Goal: Transaction & Acquisition: Book appointment/travel/reservation

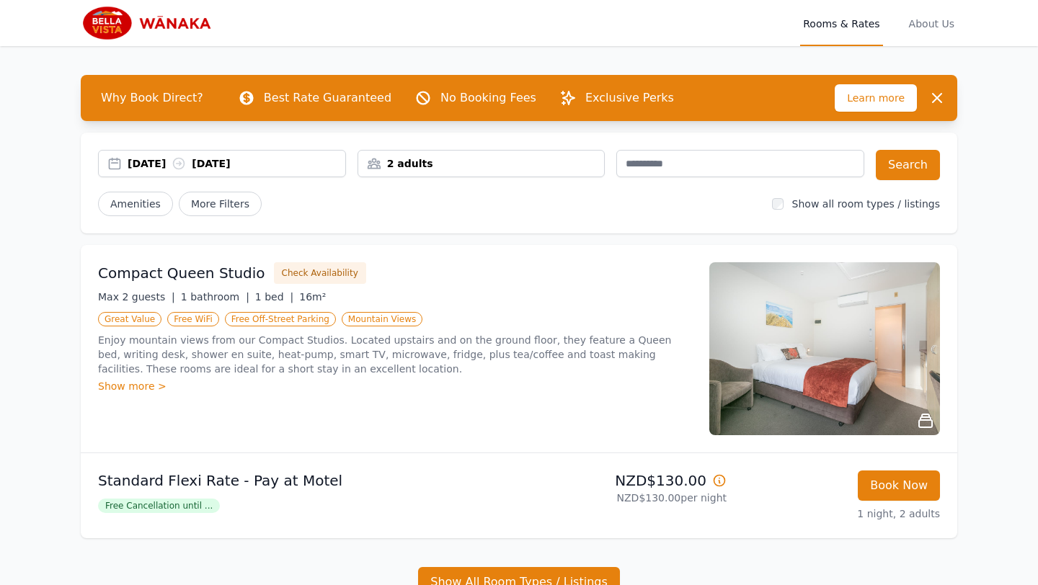
click at [230, 160] on div "[DATE] [DATE]" at bounding box center [237, 163] width 218 height 14
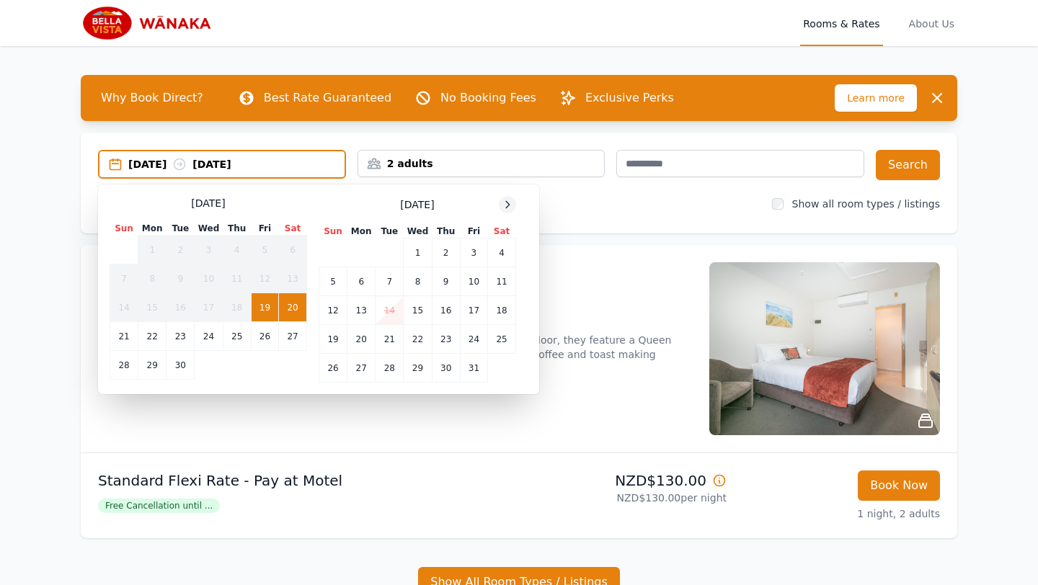
click at [509, 203] on icon at bounding box center [507, 205] width 12 height 12
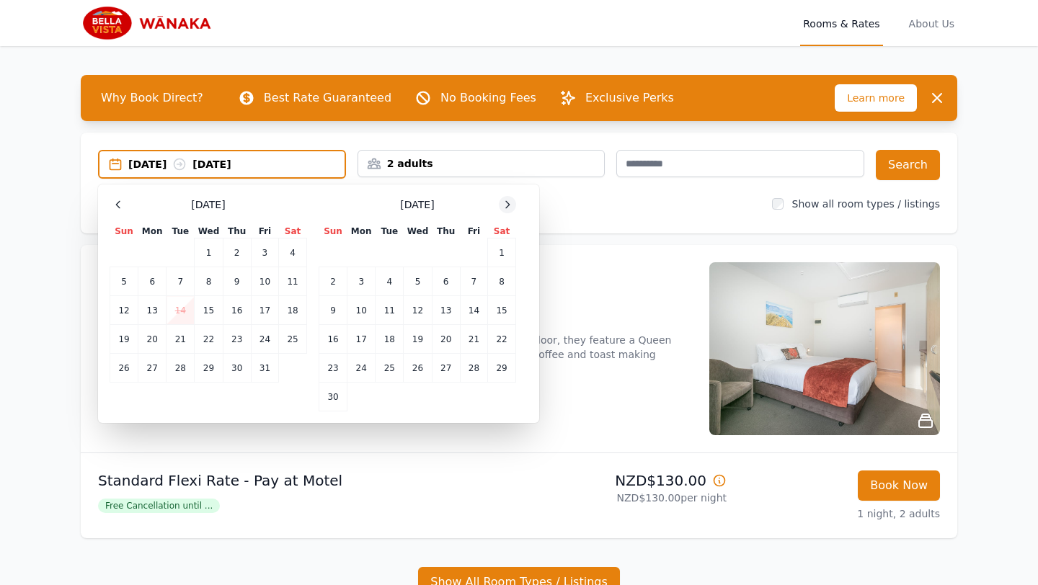
click at [509, 203] on icon at bounding box center [507, 205] width 12 height 12
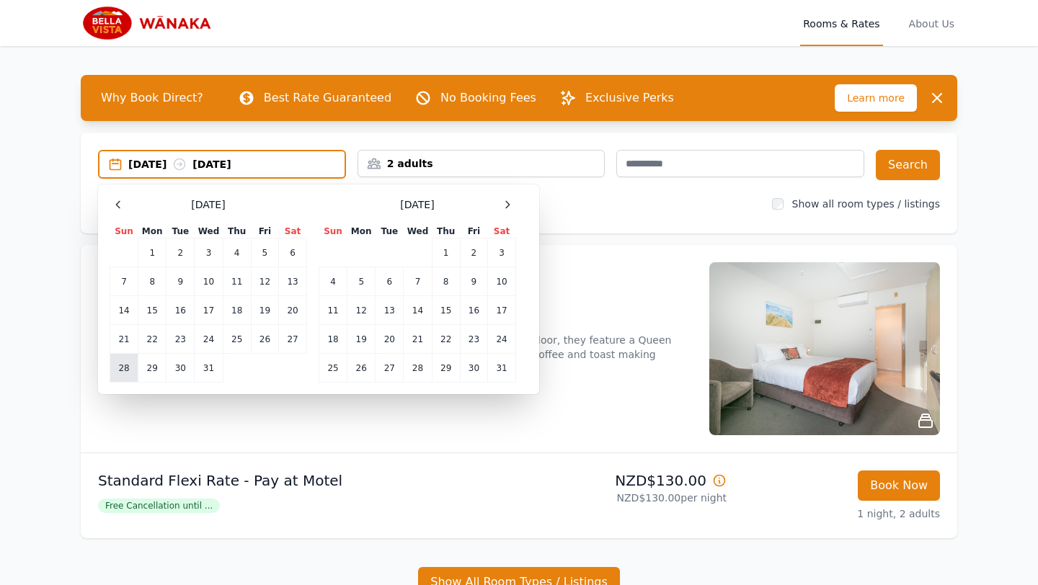
click at [125, 378] on td "28" at bounding box center [124, 368] width 28 height 29
click at [467, 252] on td "2" at bounding box center [473, 252] width 27 height 29
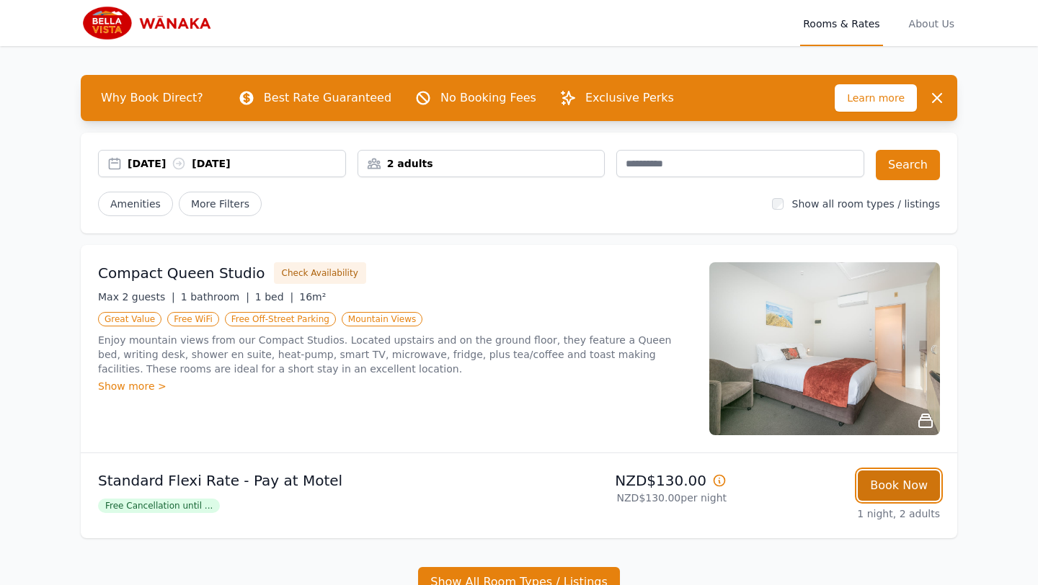
click at [912, 483] on button "Book Now" at bounding box center [898, 486] width 82 height 30
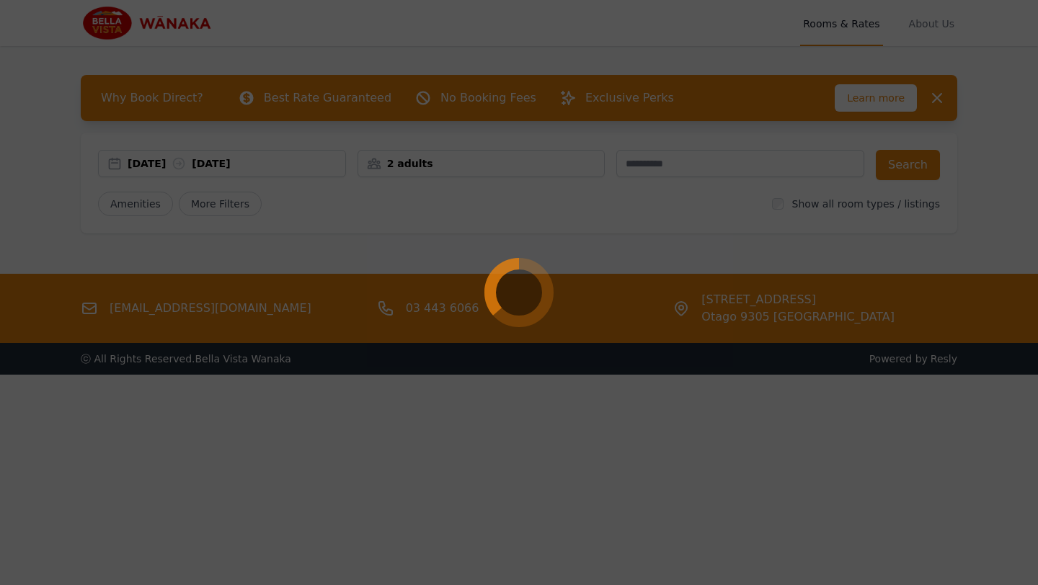
select select "**"
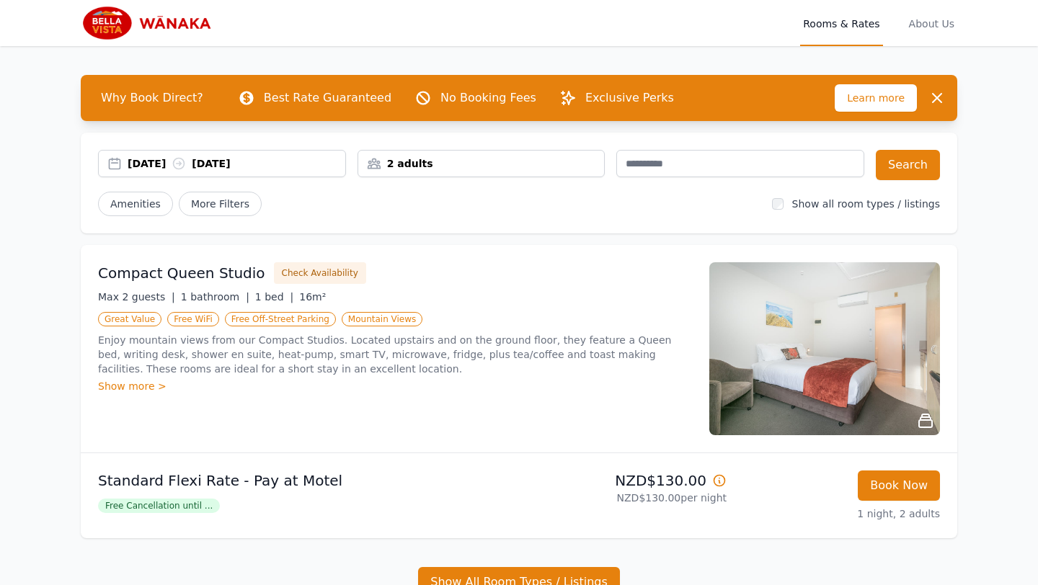
click at [259, 165] on div "[DATE] [DATE]" at bounding box center [237, 163] width 218 height 14
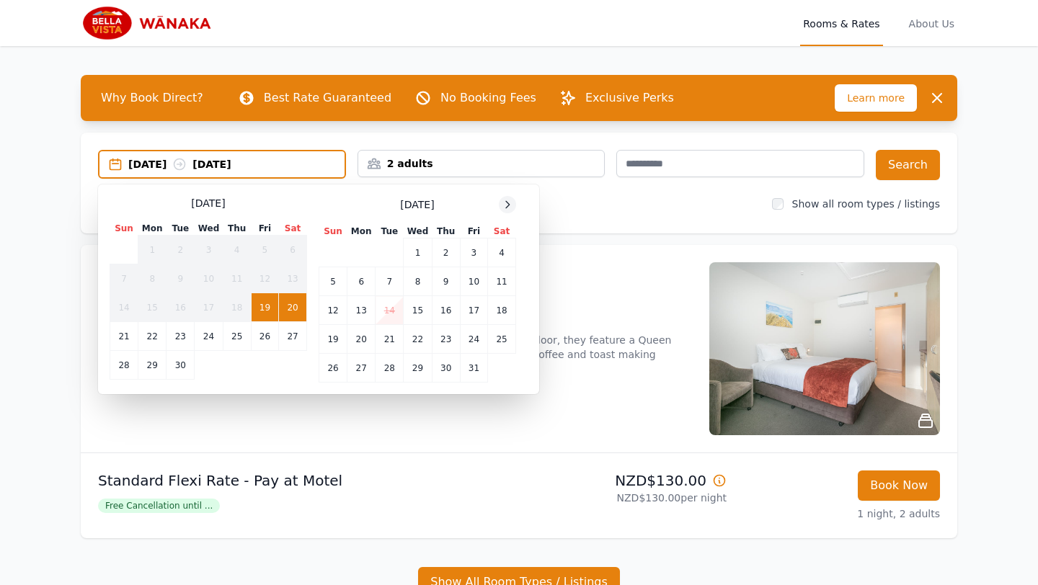
click at [515, 203] on div at bounding box center [507, 204] width 17 height 17
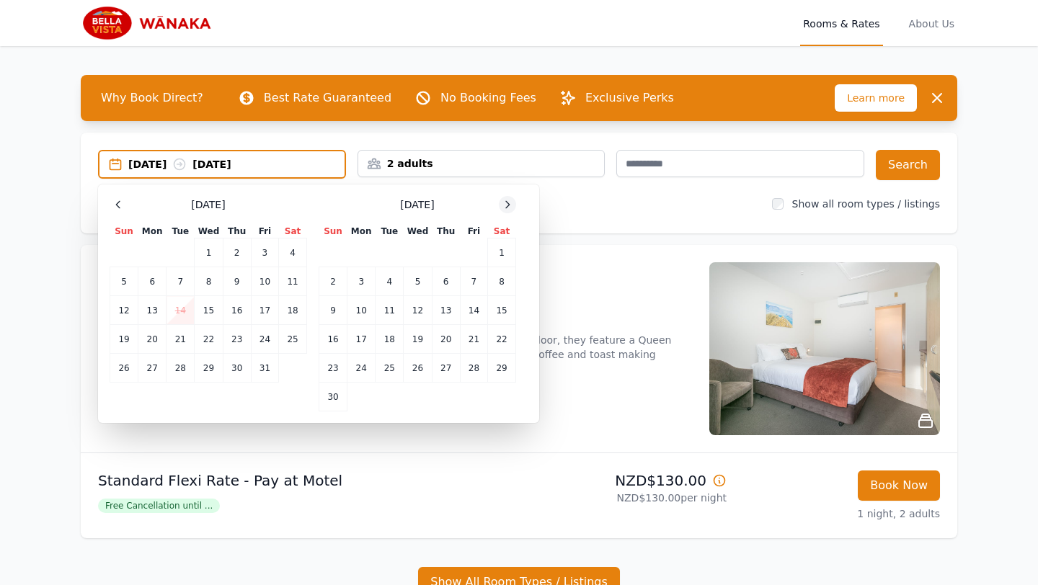
click at [515, 203] on div at bounding box center [507, 204] width 17 height 17
click at [334, 370] on td "28" at bounding box center [333, 368] width 28 height 29
click at [522, 199] on div "[DATE] Sun Mon Tue Wed Thu Fri Sat 1 2 3 4 5 6 7 8 9 10 11 12 13 14 15 16 17 18…" at bounding box center [319, 303] width 418 height 215
click at [512, 200] on icon at bounding box center [507, 205] width 12 height 12
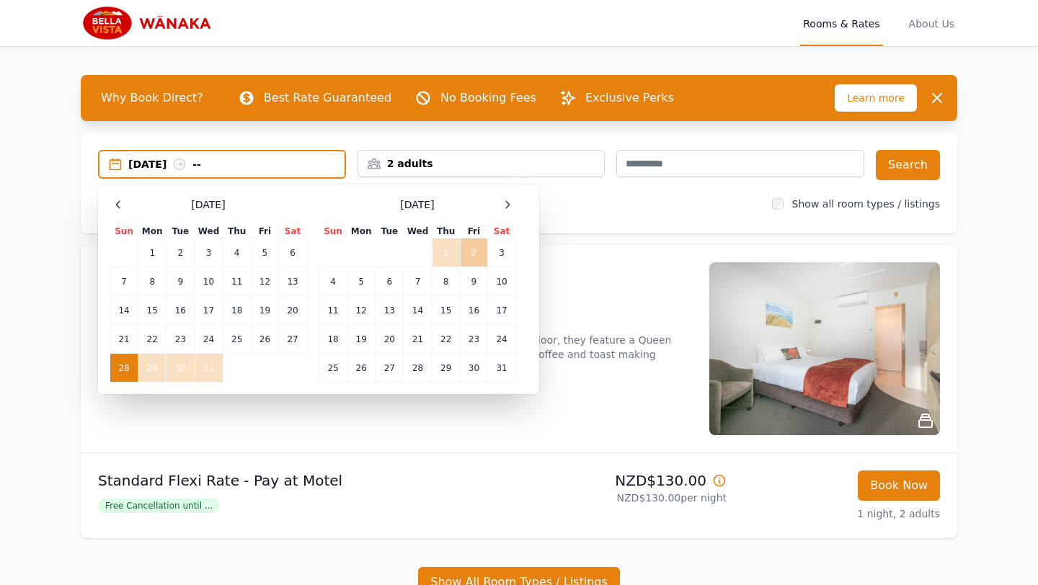
click at [465, 256] on td "2" at bounding box center [473, 252] width 27 height 29
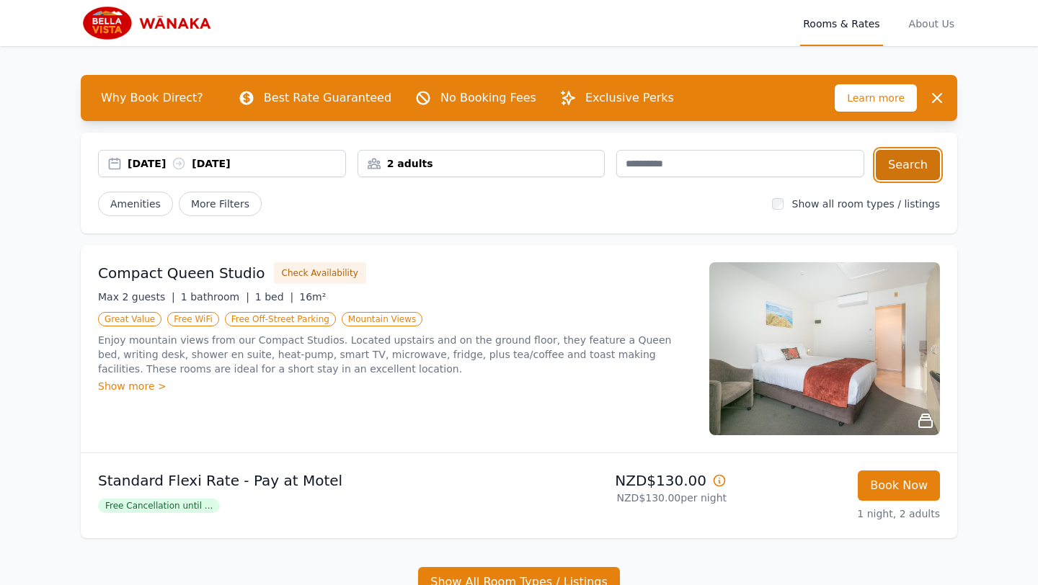
click at [895, 159] on button "Search" at bounding box center [907, 165] width 64 height 30
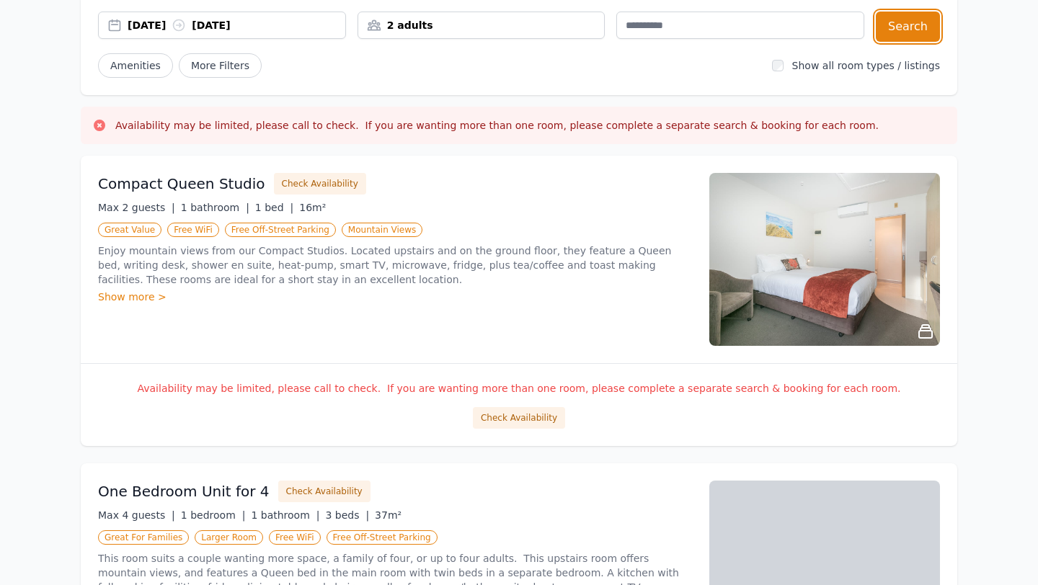
scroll to position [134, 0]
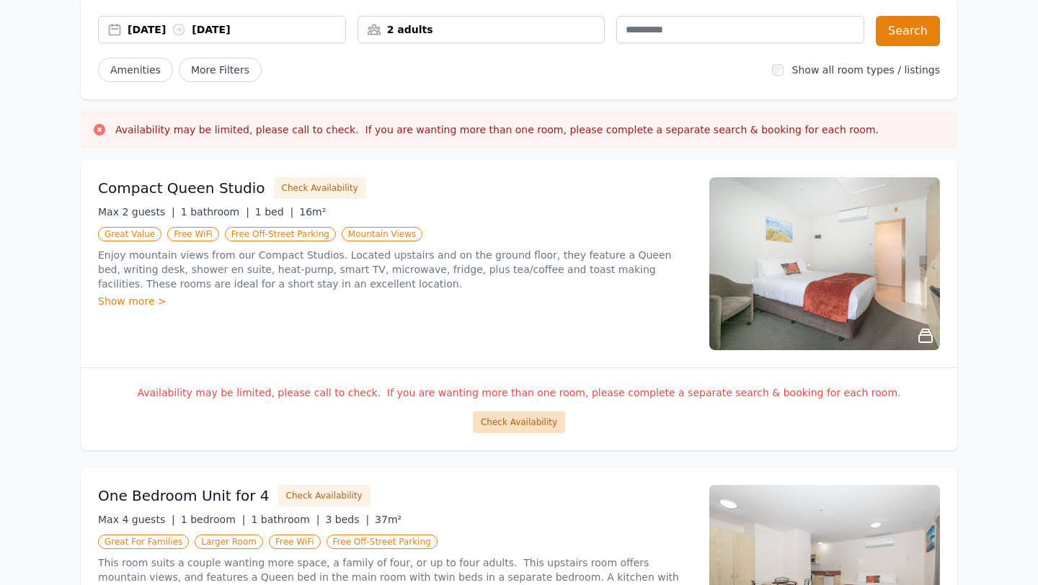
click at [504, 422] on button "Check Availability" at bounding box center [519, 422] width 92 height 22
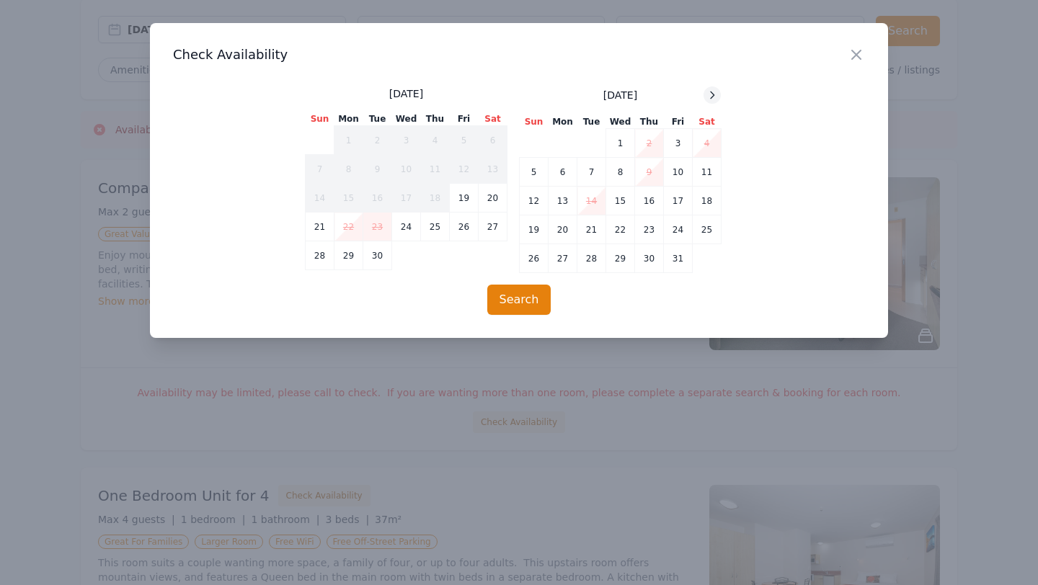
click at [713, 92] on icon at bounding box center [712, 95] width 12 height 12
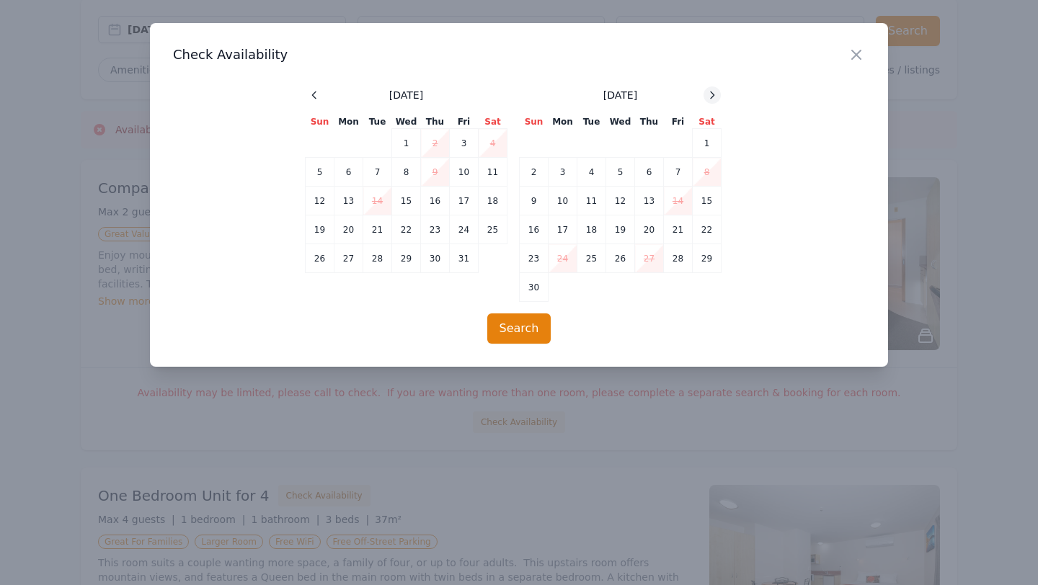
click at [713, 92] on icon at bounding box center [712, 95] width 12 height 12
click at [469, 252] on td "28" at bounding box center [464, 258] width 29 height 29
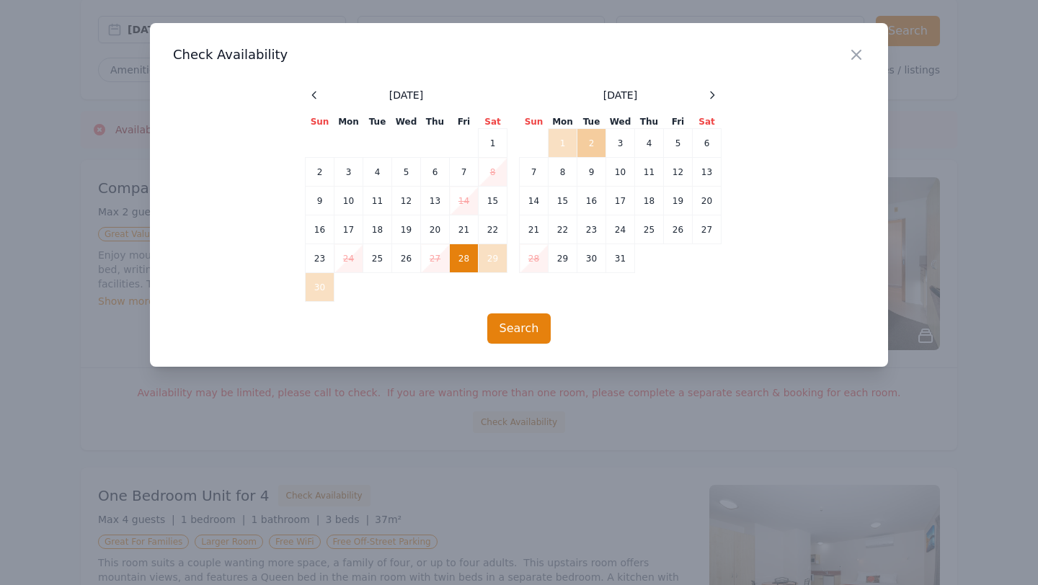
click at [583, 141] on td "2" at bounding box center [591, 143] width 29 height 29
click at [507, 335] on button "Search" at bounding box center [519, 328] width 64 height 30
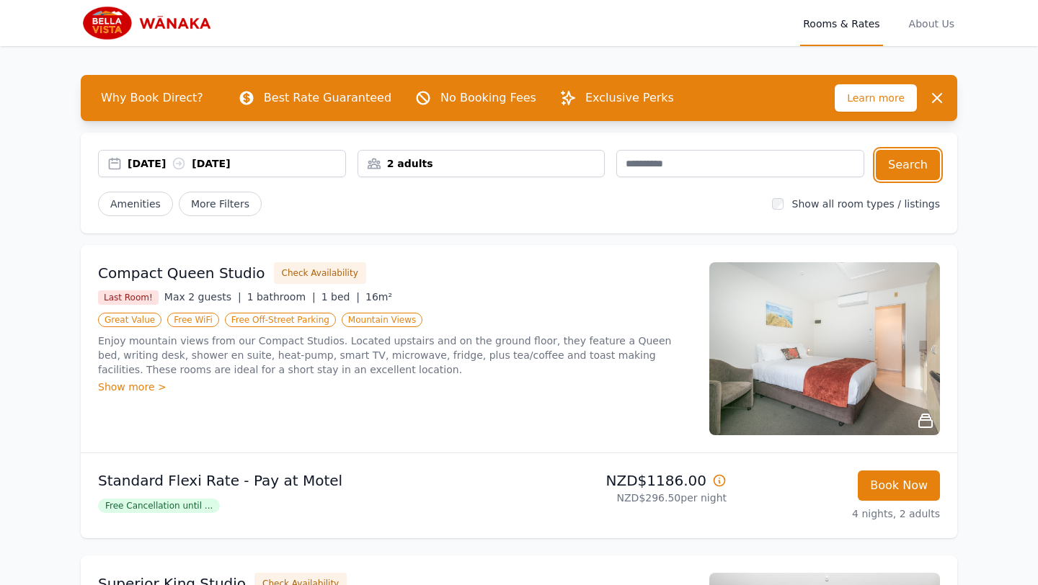
click at [181, 156] on div "[DATE] [DATE]" at bounding box center [237, 163] width 218 height 14
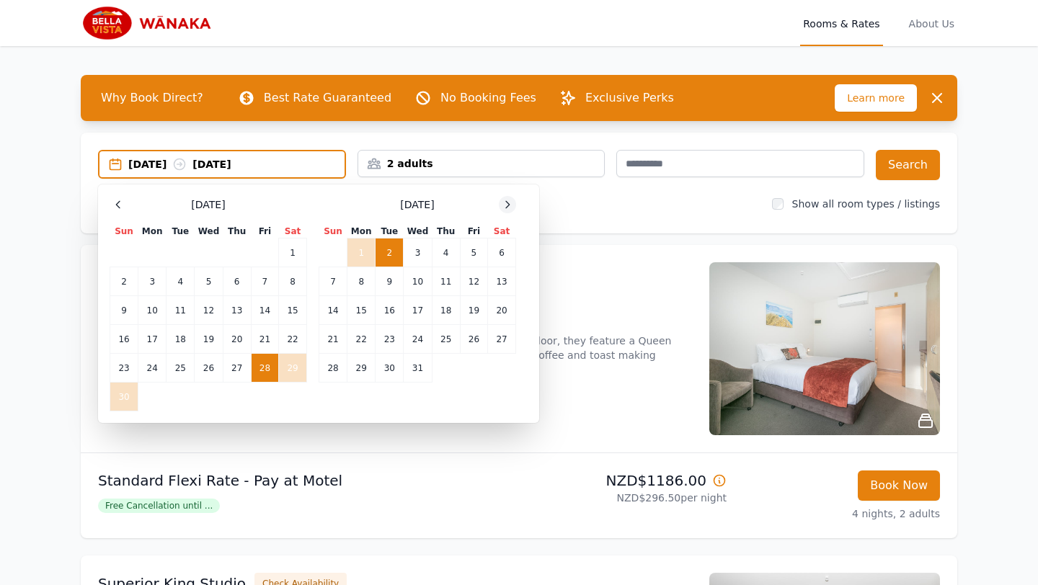
click at [512, 199] on icon at bounding box center [507, 205] width 12 height 12
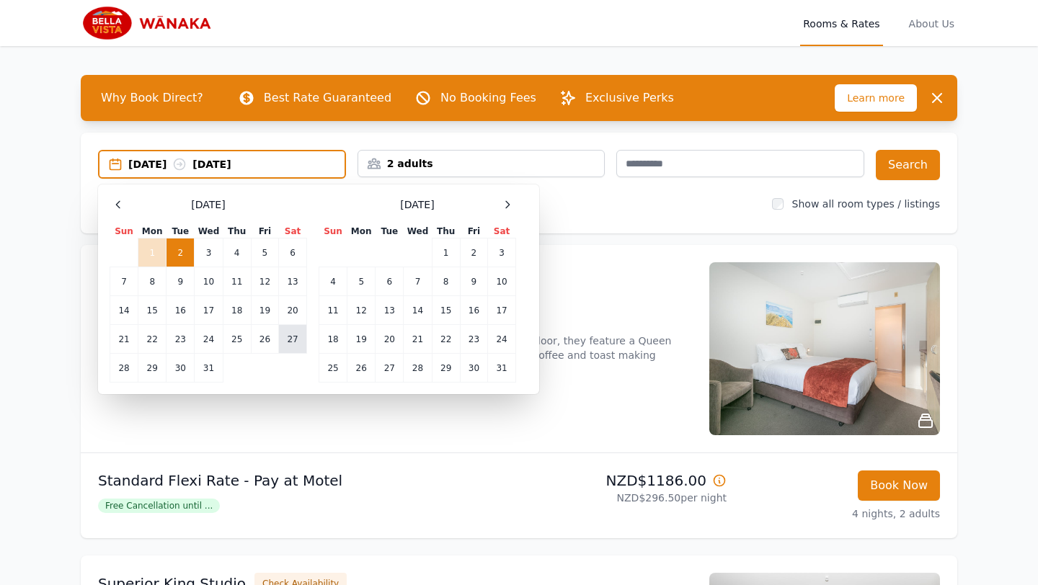
click at [290, 342] on td "27" at bounding box center [293, 339] width 28 height 29
click at [112, 362] on td "28" at bounding box center [124, 368] width 28 height 29
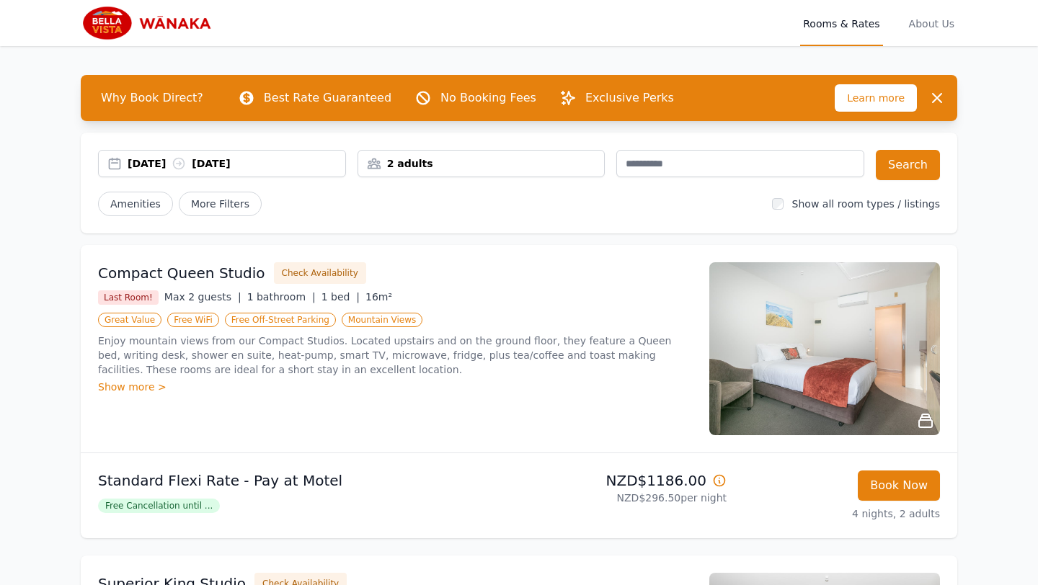
click at [271, 170] on div "[DATE] [DATE]" at bounding box center [237, 163] width 218 height 14
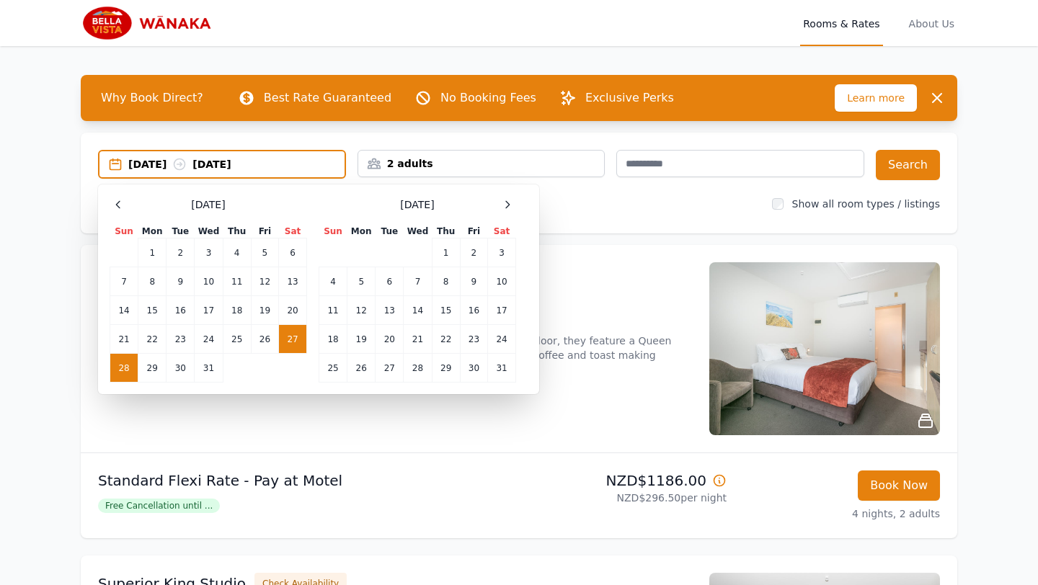
click at [125, 366] on td "28" at bounding box center [124, 368] width 28 height 29
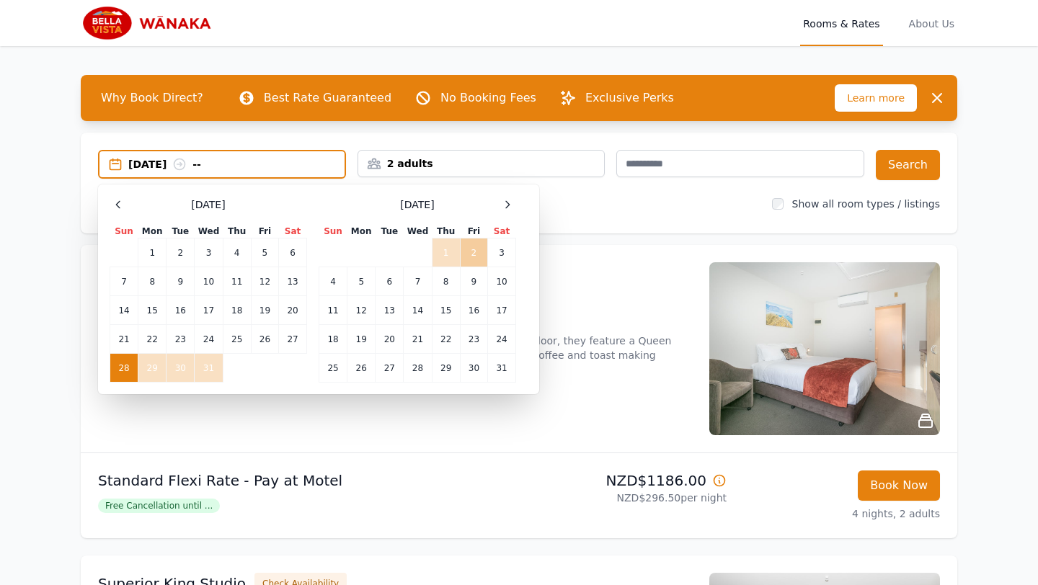
click at [466, 245] on td "2" at bounding box center [473, 252] width 27 height 29
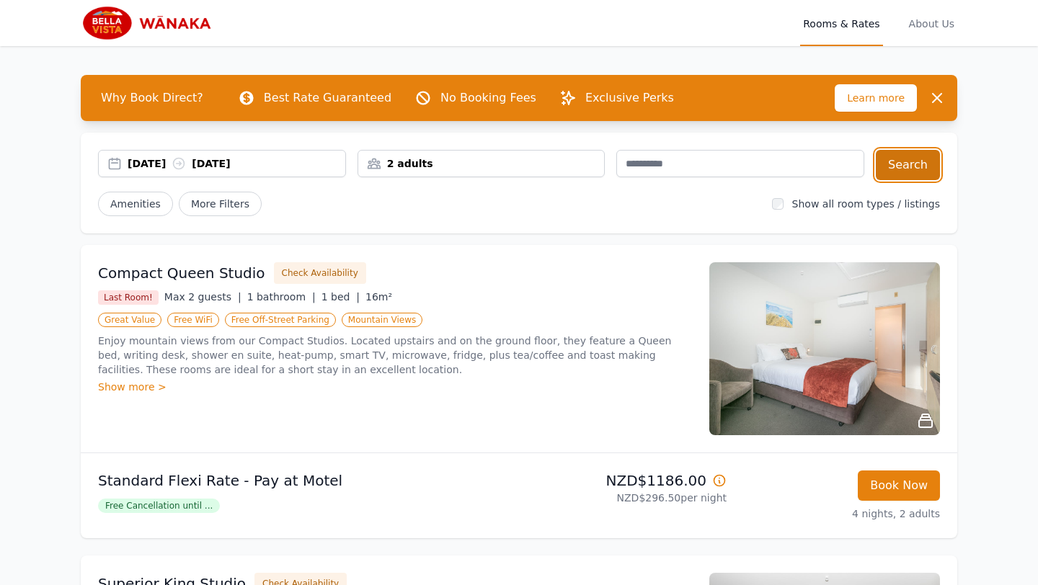
click at [892, 160] on button "Search" at bounding box center [907, 165] width 64 height 30
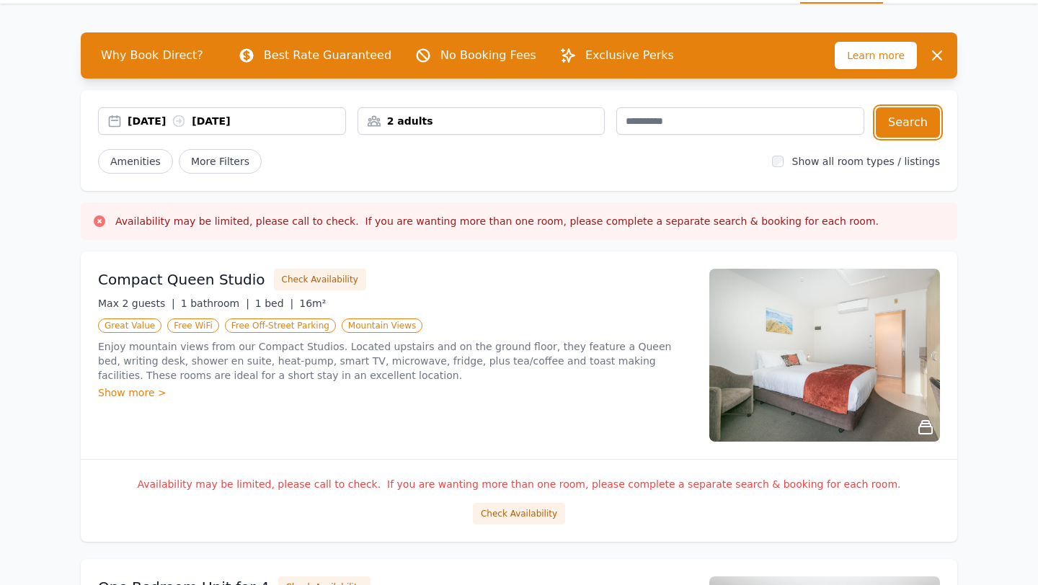
scroll to position [32, 0]
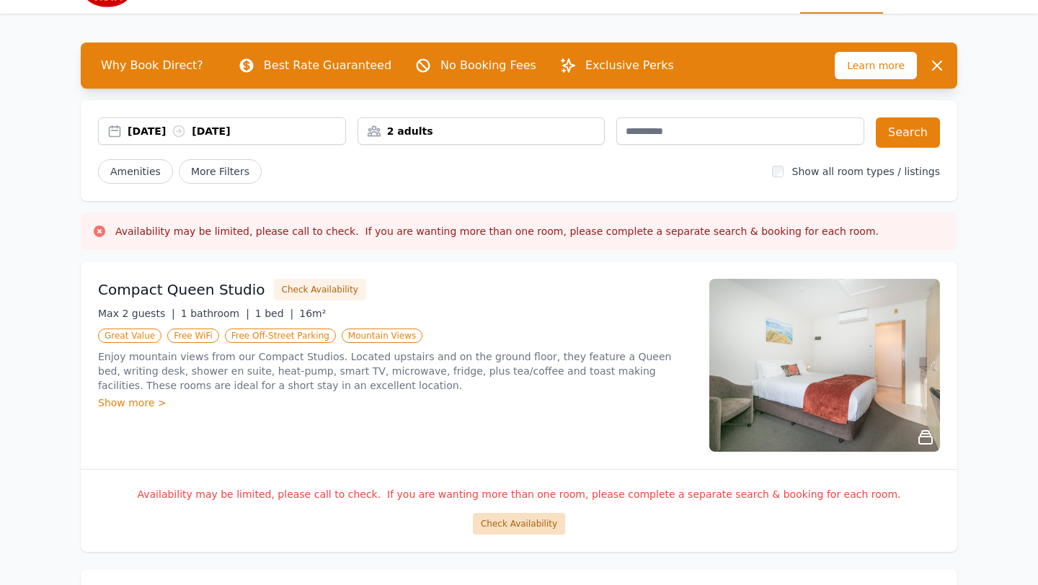
click at [550, 524] on button "Check Availability" at bounding box center [519, 524] width 92 height 22
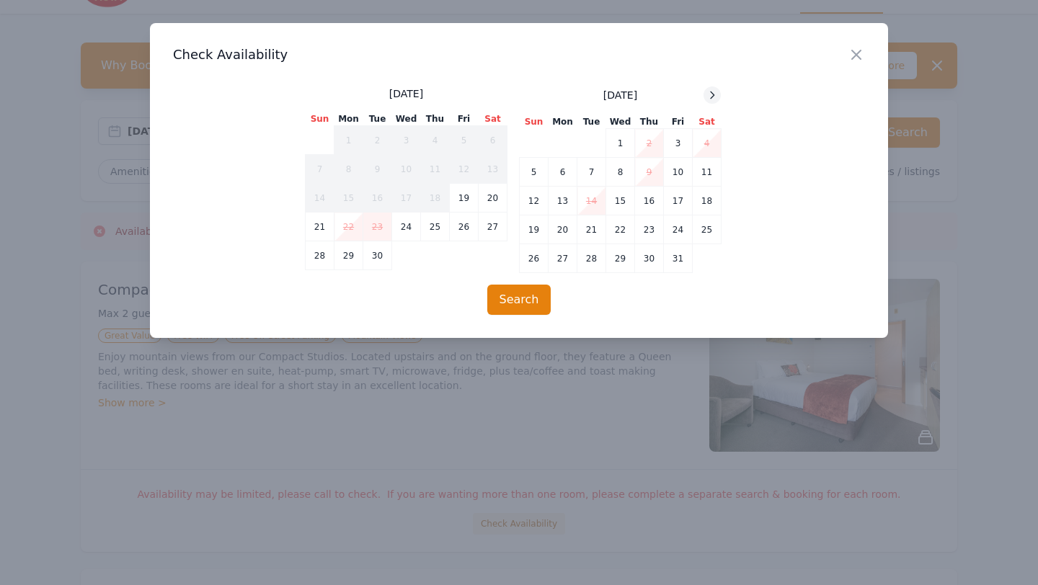
click at [713, 92] on icon at bounding box center [712, 95] width 12 height 12
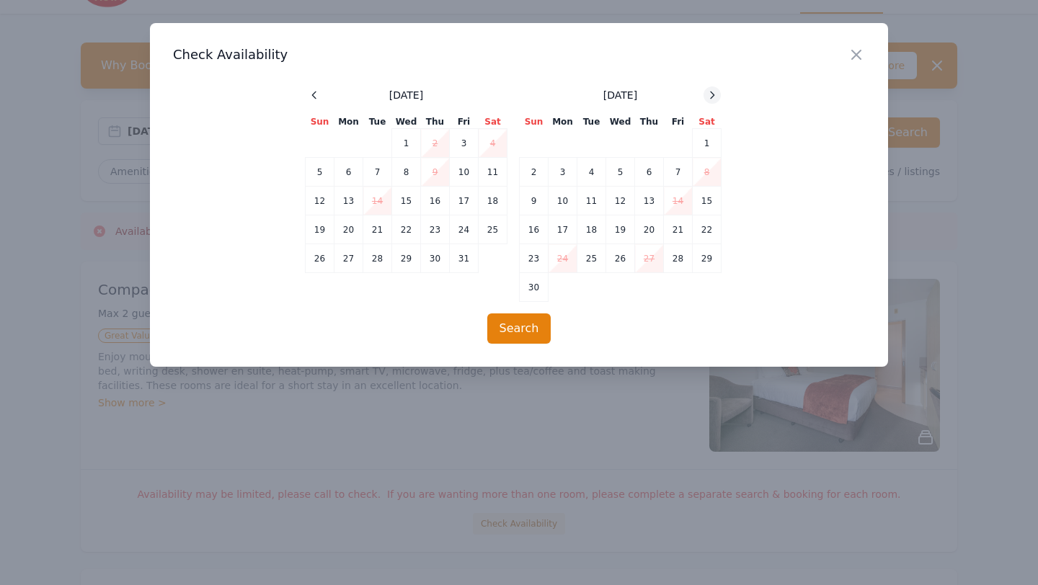
click at [713, 92] on icon at bounding box center [712, 95] width 12 height 12
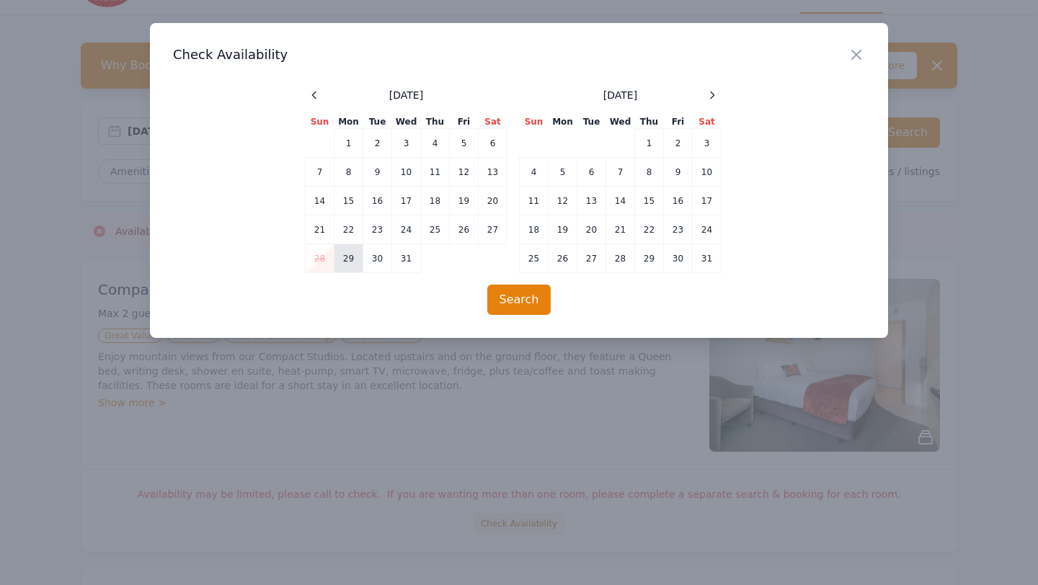
click at [353, 254] on td "29" at bounding box center [348, 258] width 29 height 29
click at [674, 138] on td "2" at bounding box center [678, 143] width 29 height 29
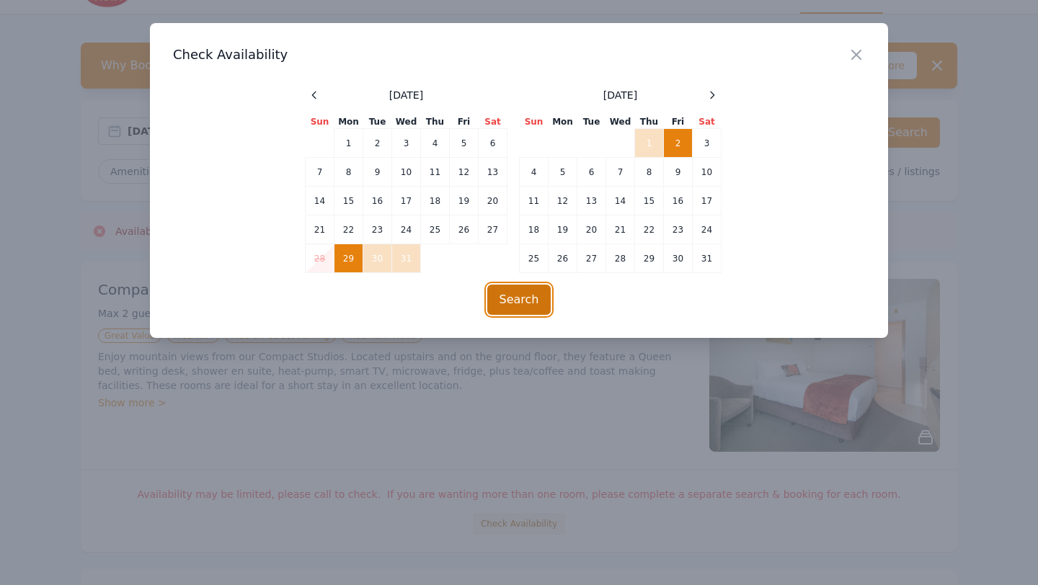
click at [521, 295] on button "Search" at bounding box center [519, 300] width 64 height 30
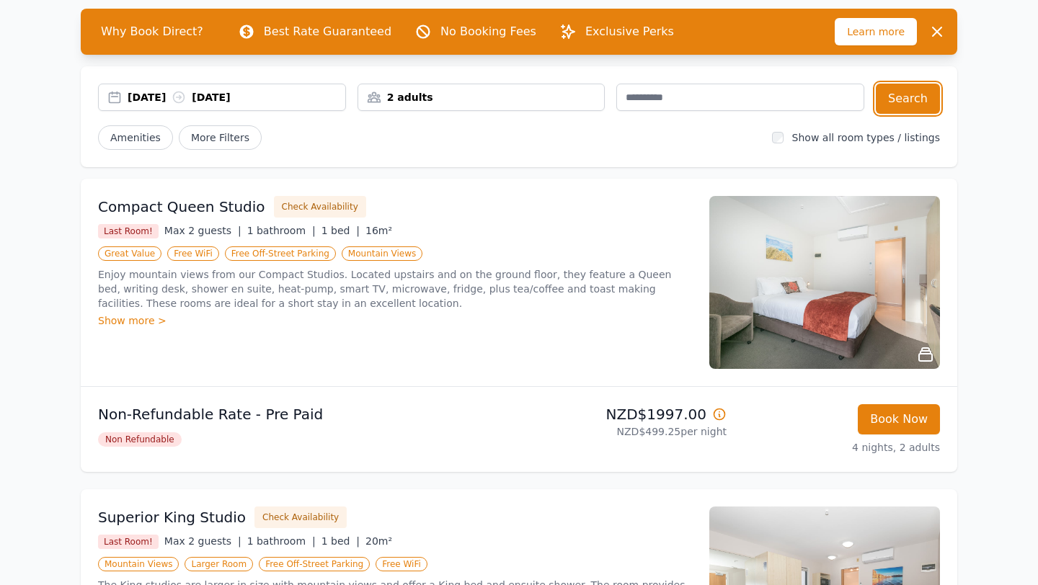
scroll to position [67, 0]
